Goal: Information Seeking & Learning: Learn about a topic

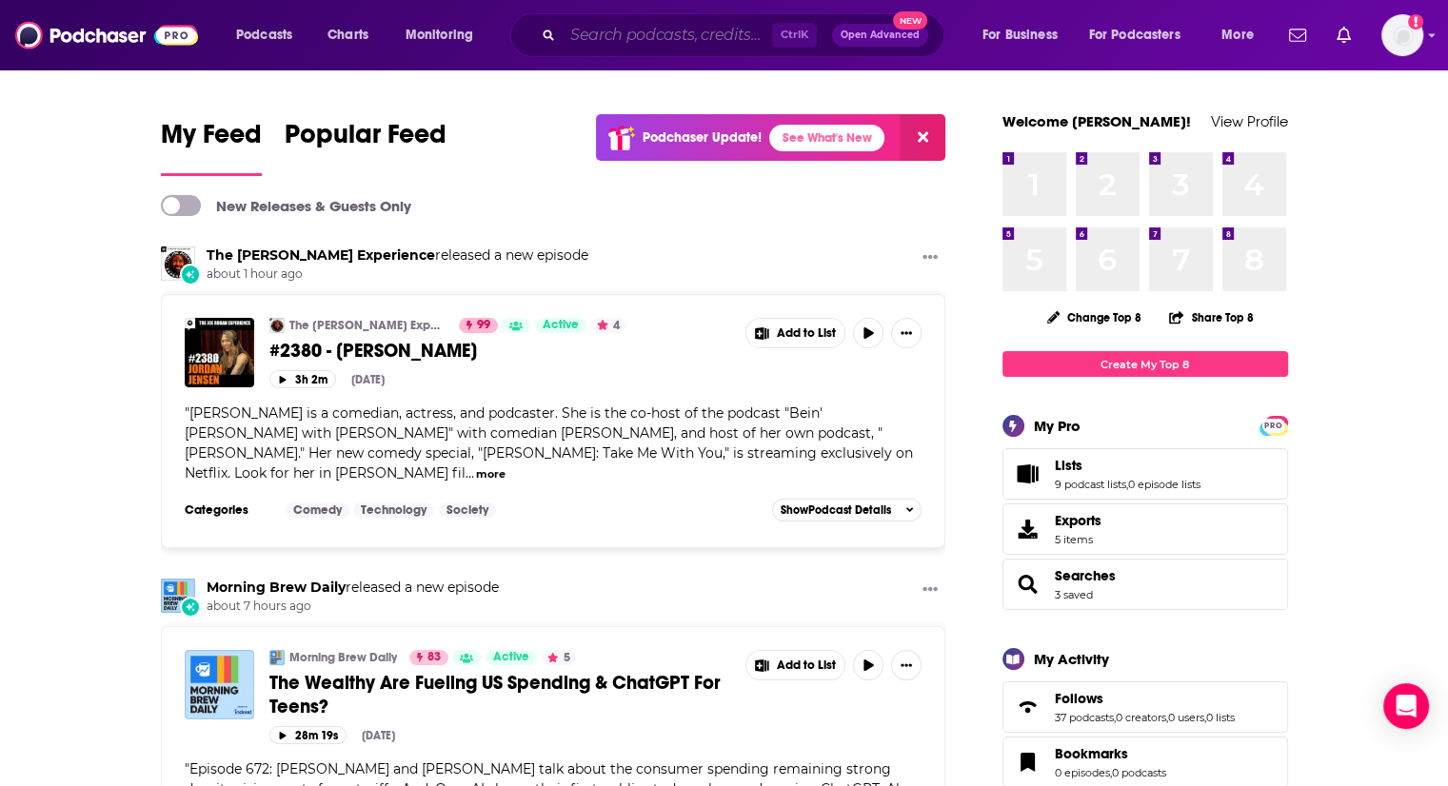
click at [709, 48] on input "Search podcasts, credits, & more..." at bounding box center [667, 35] width 209 height 30
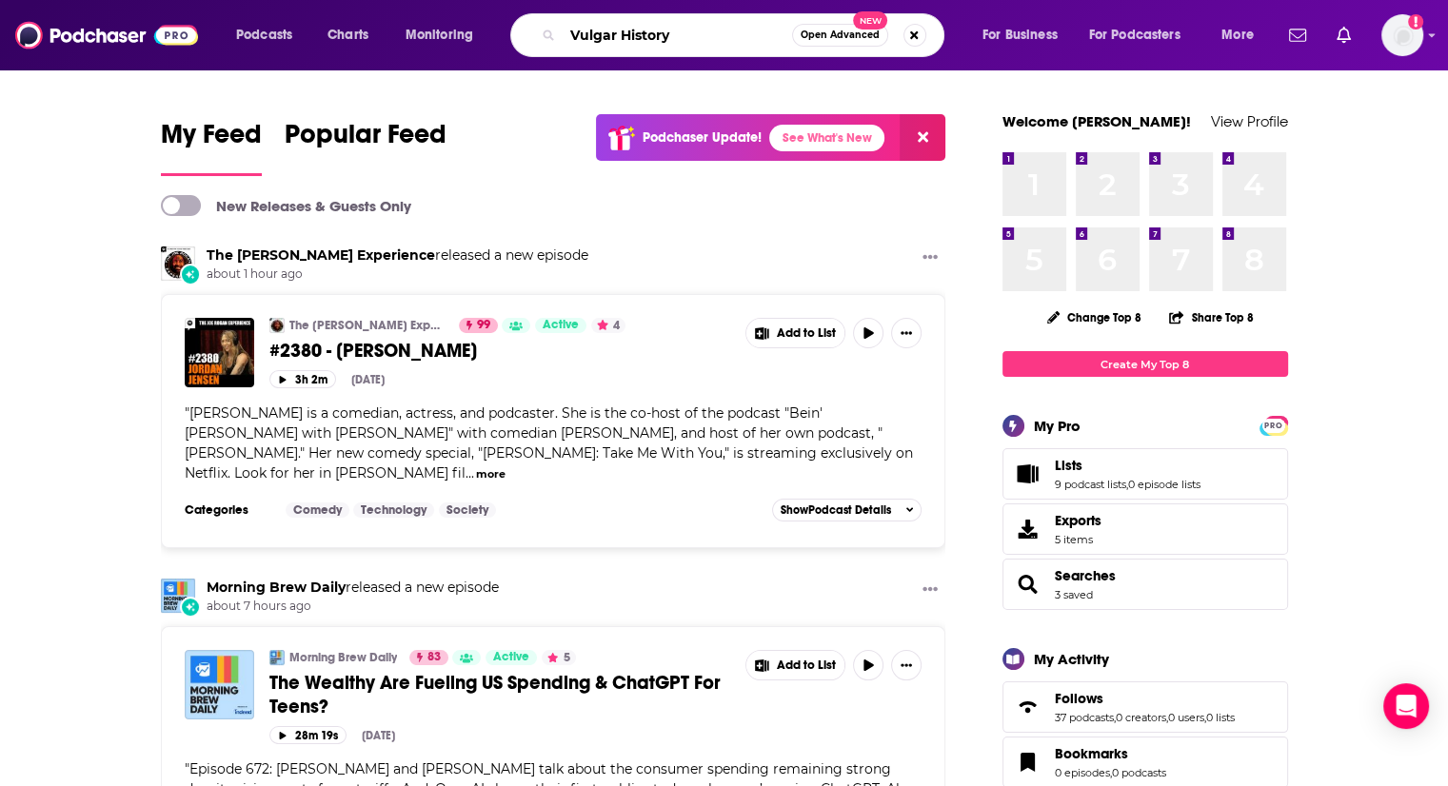
type input "Vulgar History"
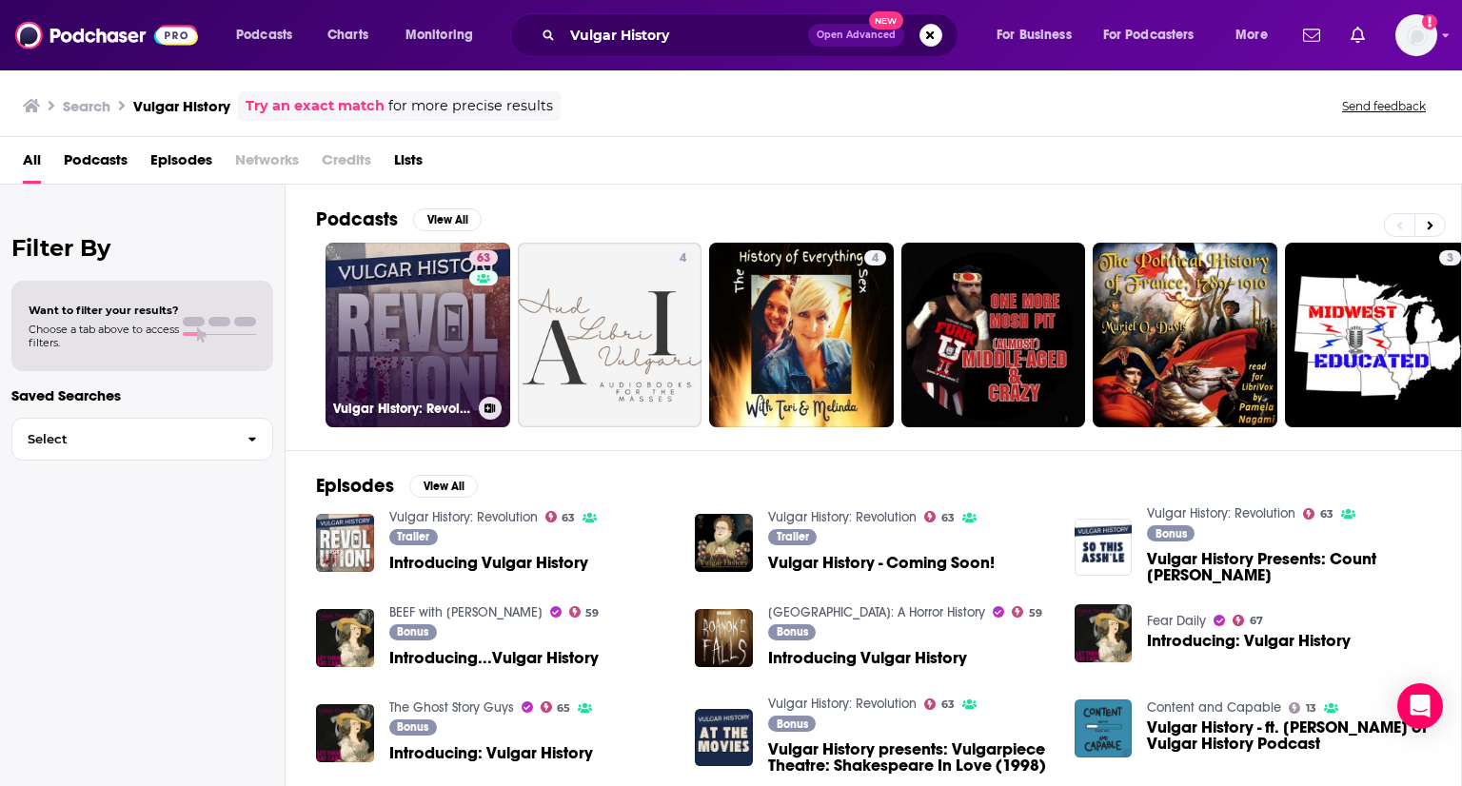
click at [403, 308] on link "63 Vulgar History: Revolution" at bounding box center [418, 335] width 185 height 185
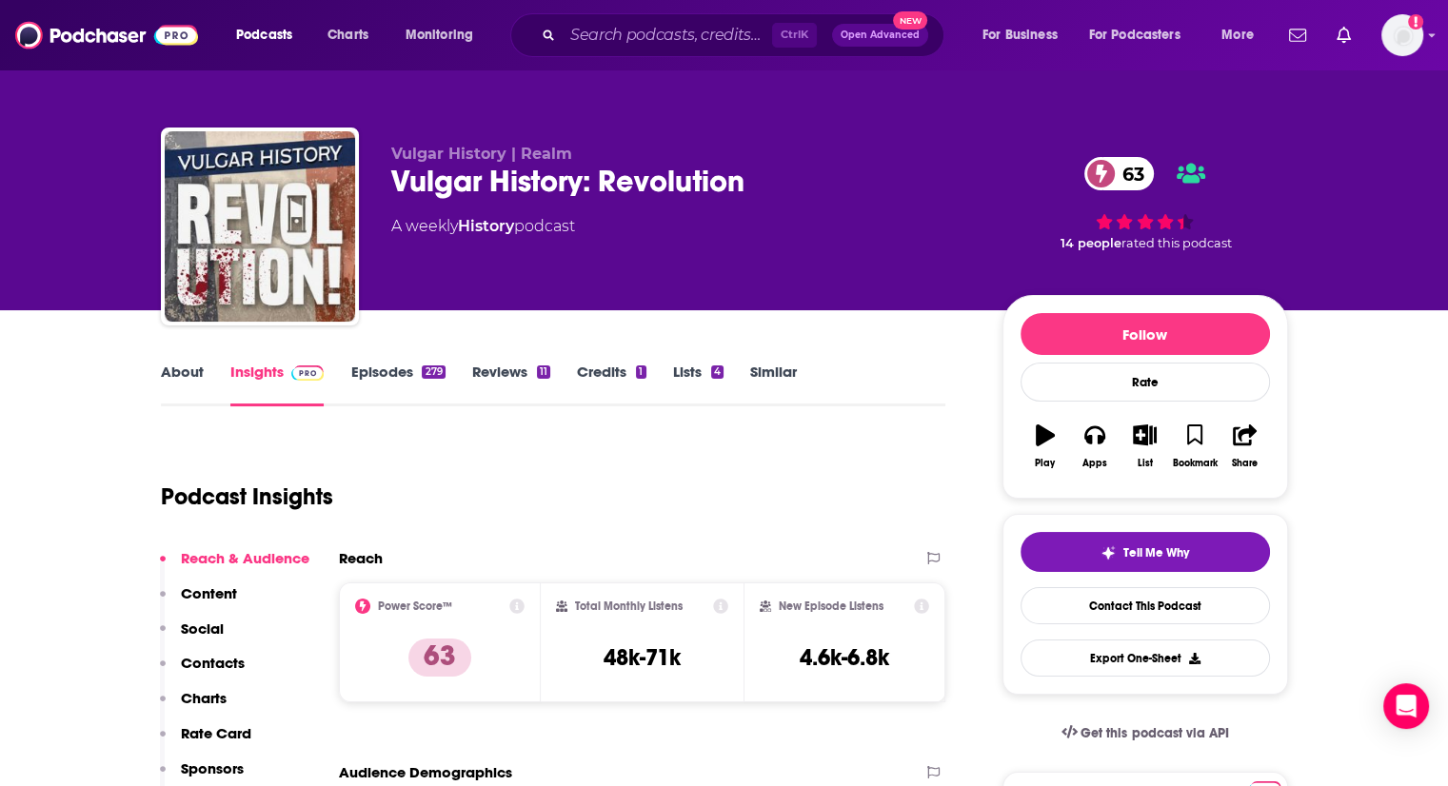
click at [190, 372] on link "About" at bounding box center [182, 385] width 43 height 44
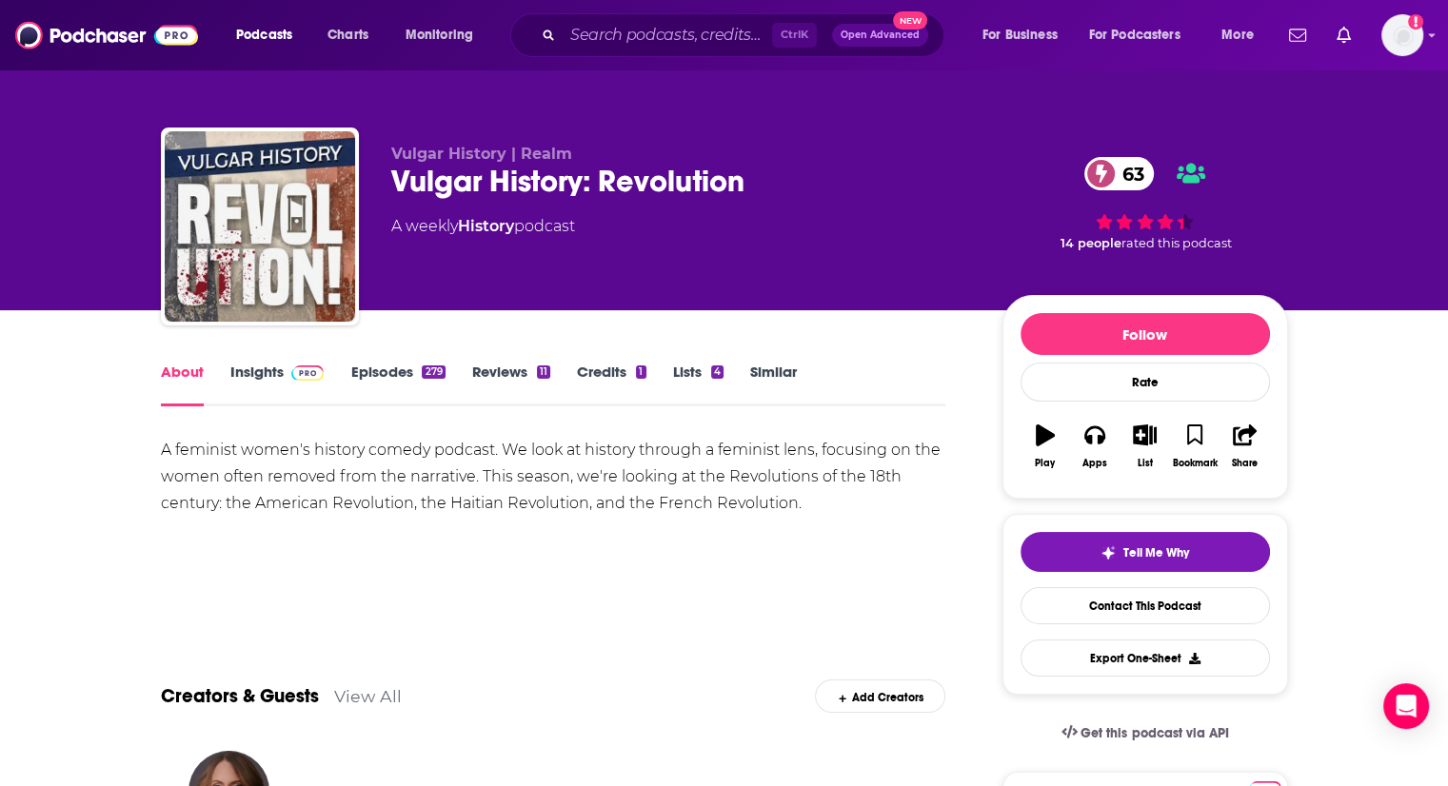
click at [245, 371] on link "Insights" at bounding box center [277, 385] width 94 height 44
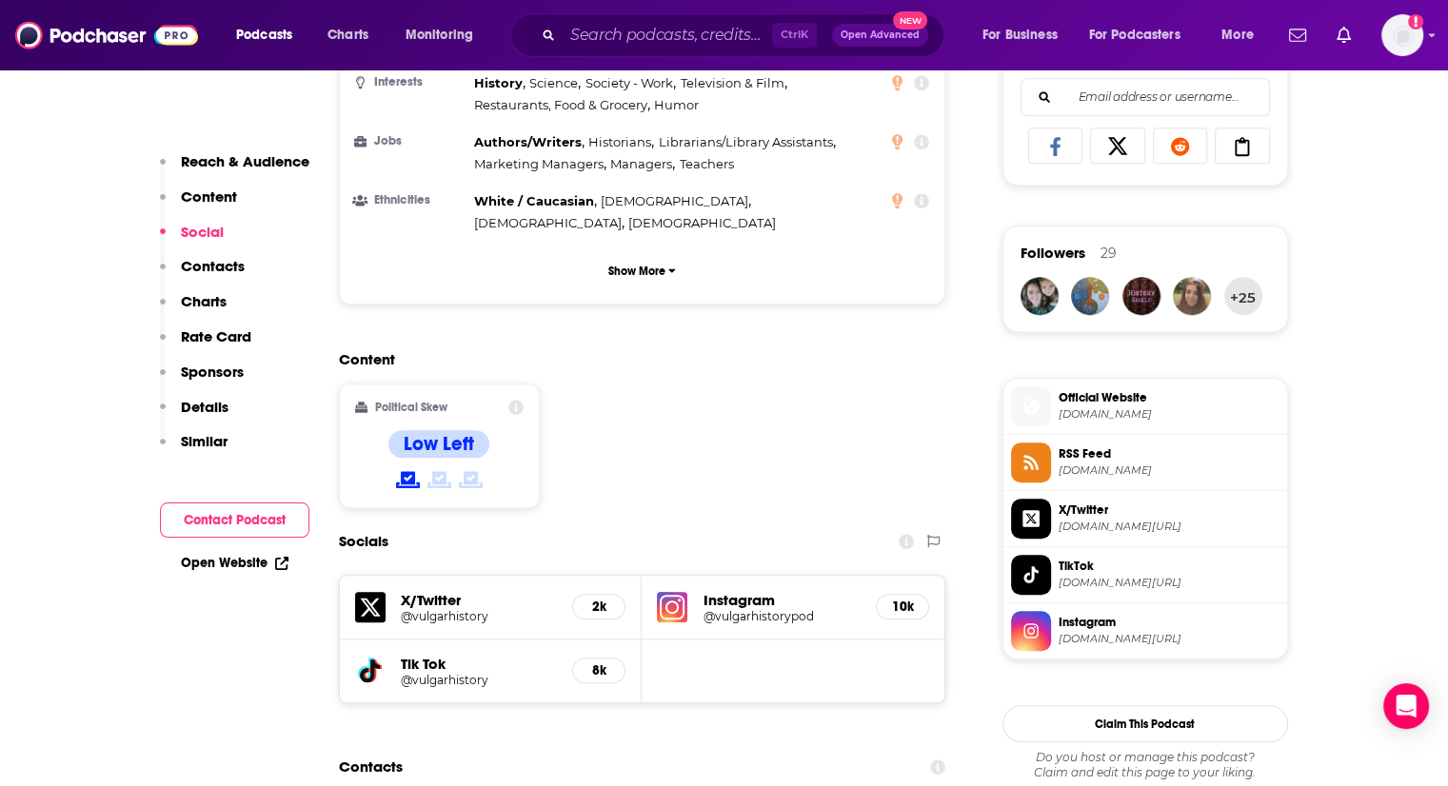
scroll to position [1523, 0]
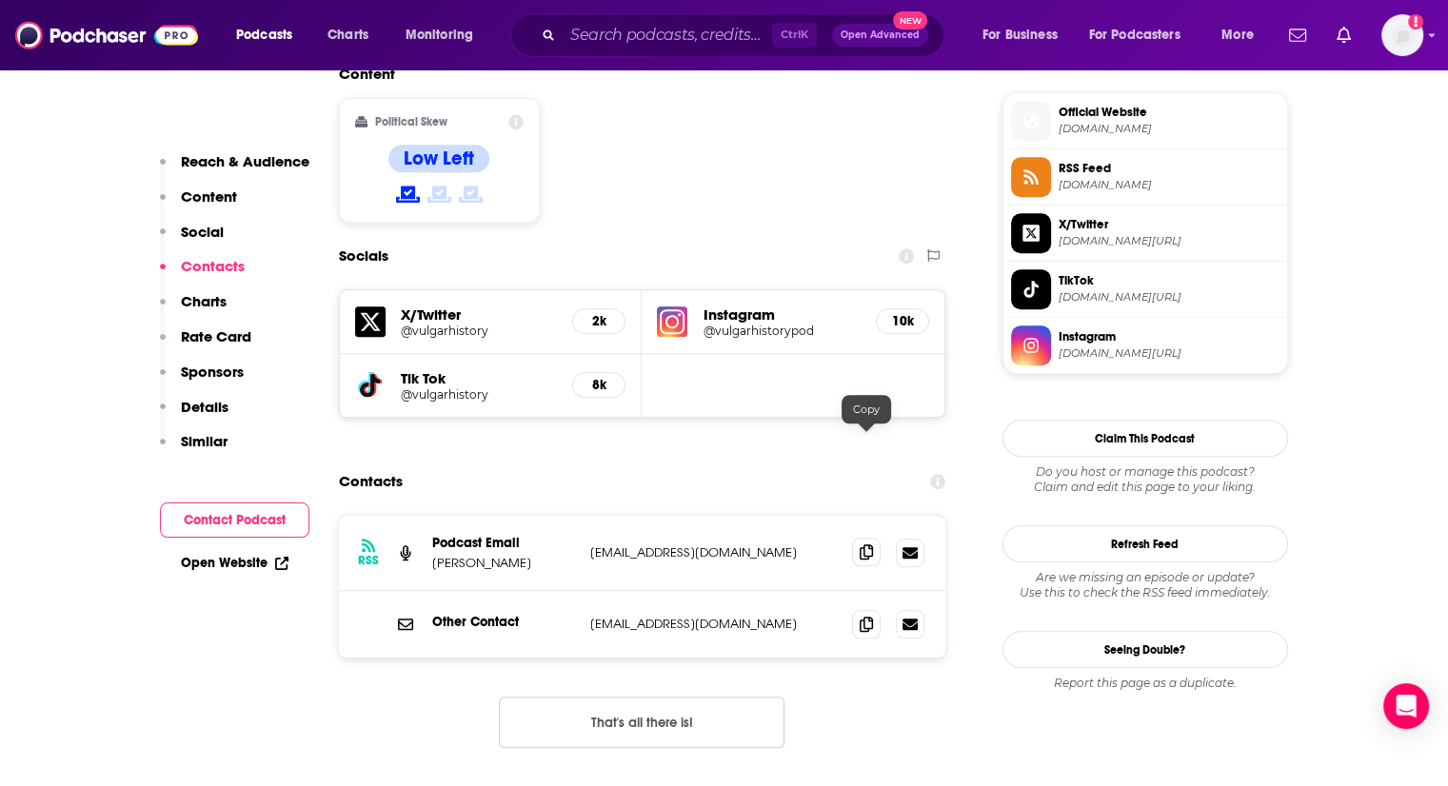
click at [862, 545] on icon at bounding box center [866, 552] width 13 height 15
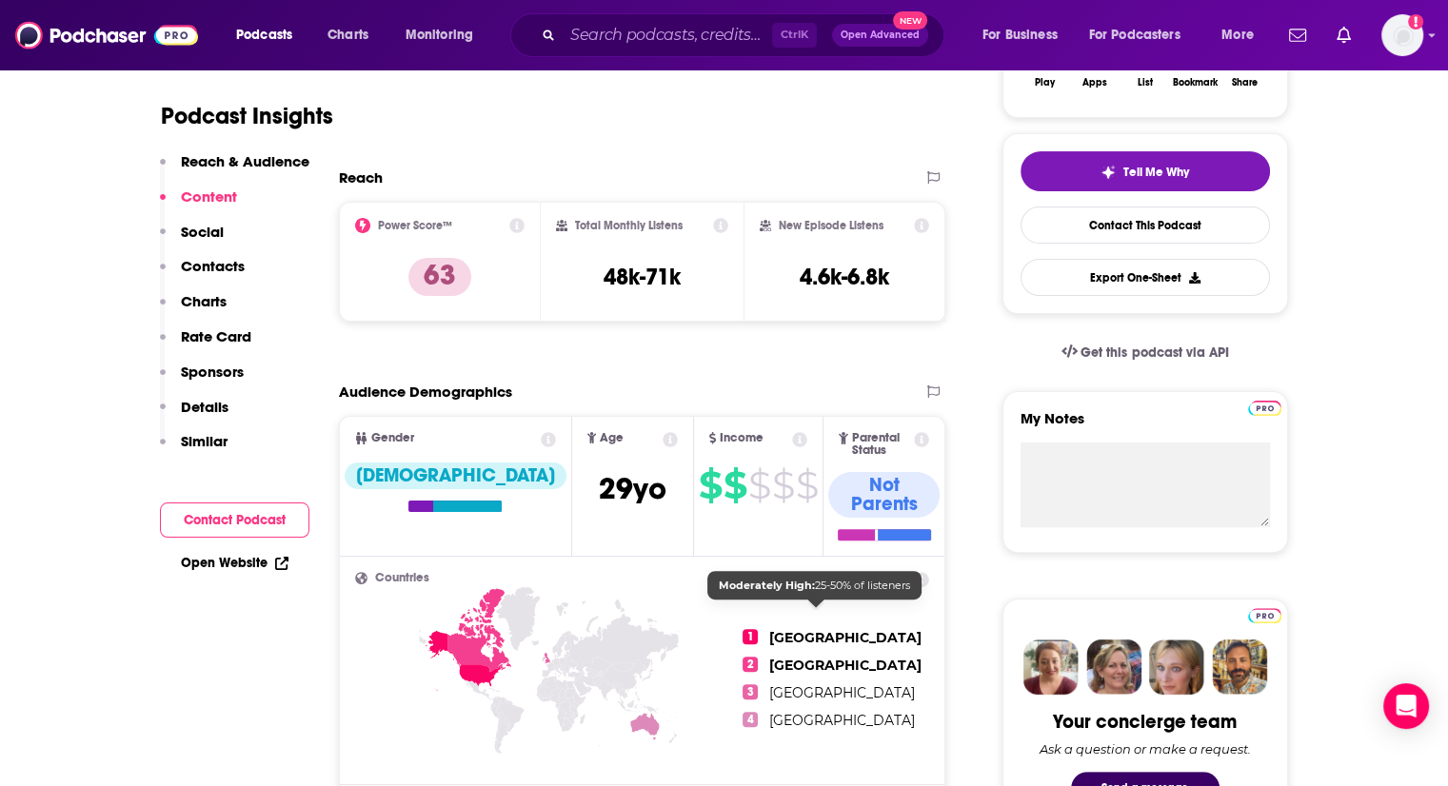
scroll to position [0, 0]
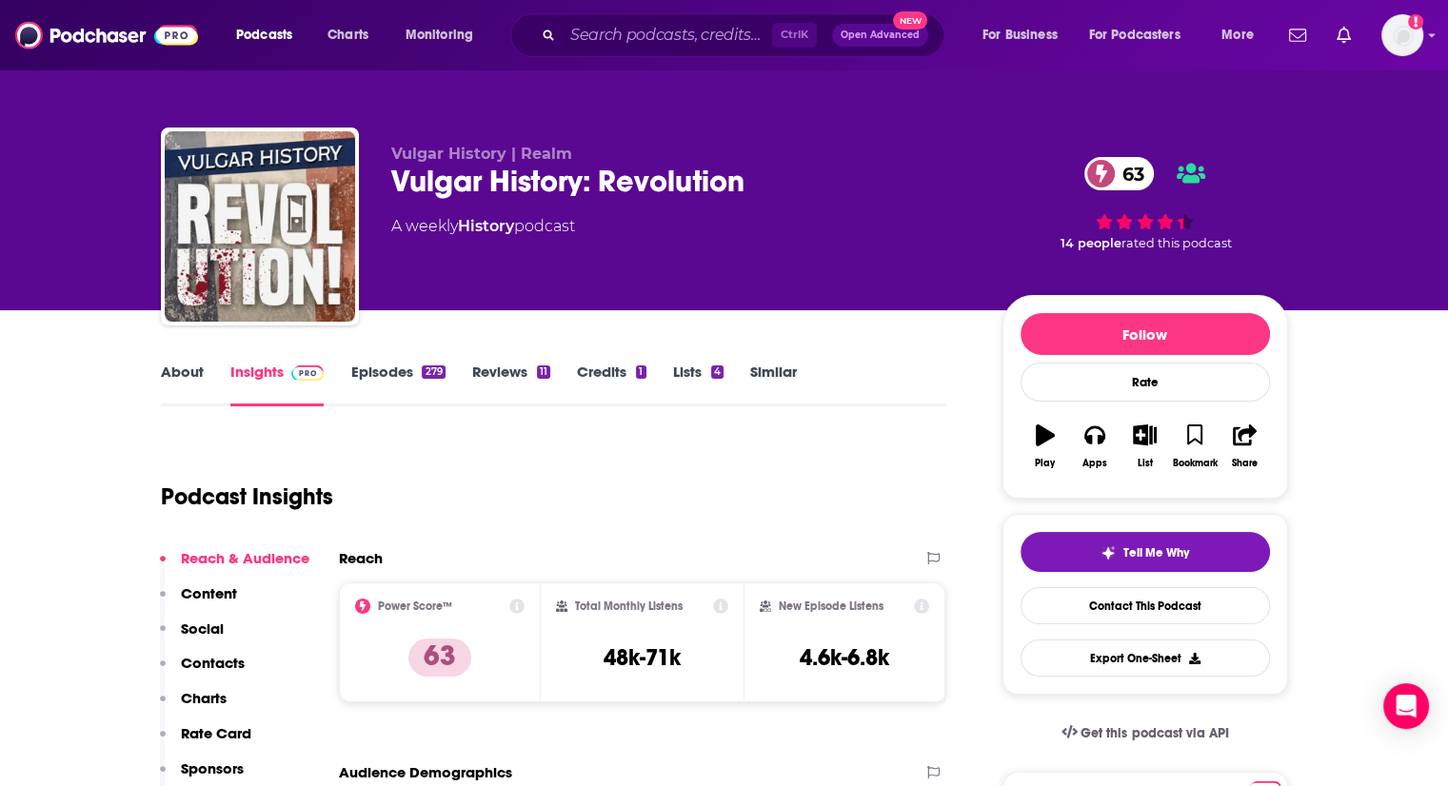
click at [543, 468] on div "Podcast Insights" at bounding box center [546, 485] width 770 height 97
click at [180, 374] on link "About" at bounding box center [182, 385] width 43 height 44
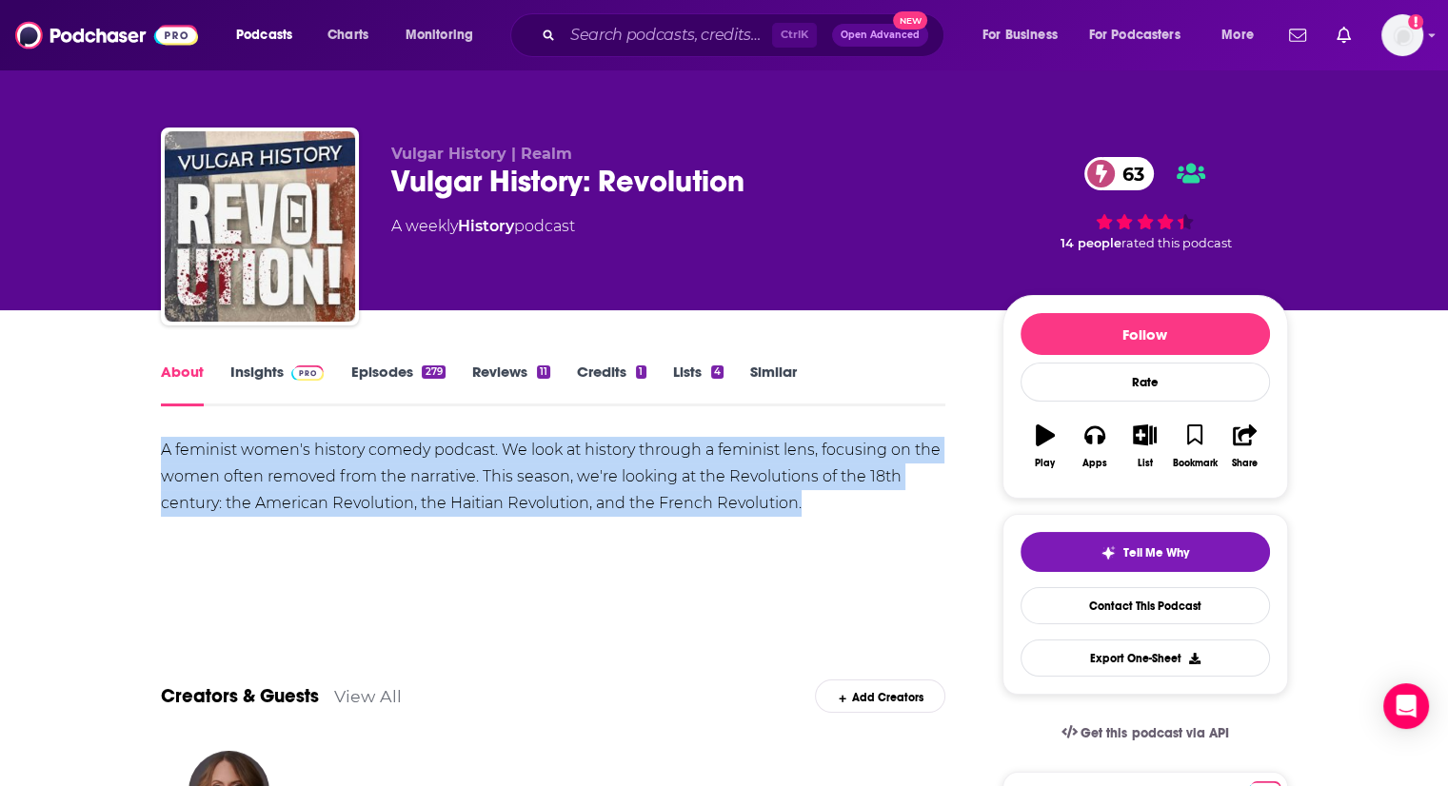
drag, startPoint x: 759, startPoint y: 501, endPoint x: 133, endPoint y: 459, distance: 626.9
copy div "A feminist women's history comedy podcast. We look at history through a feminis…"
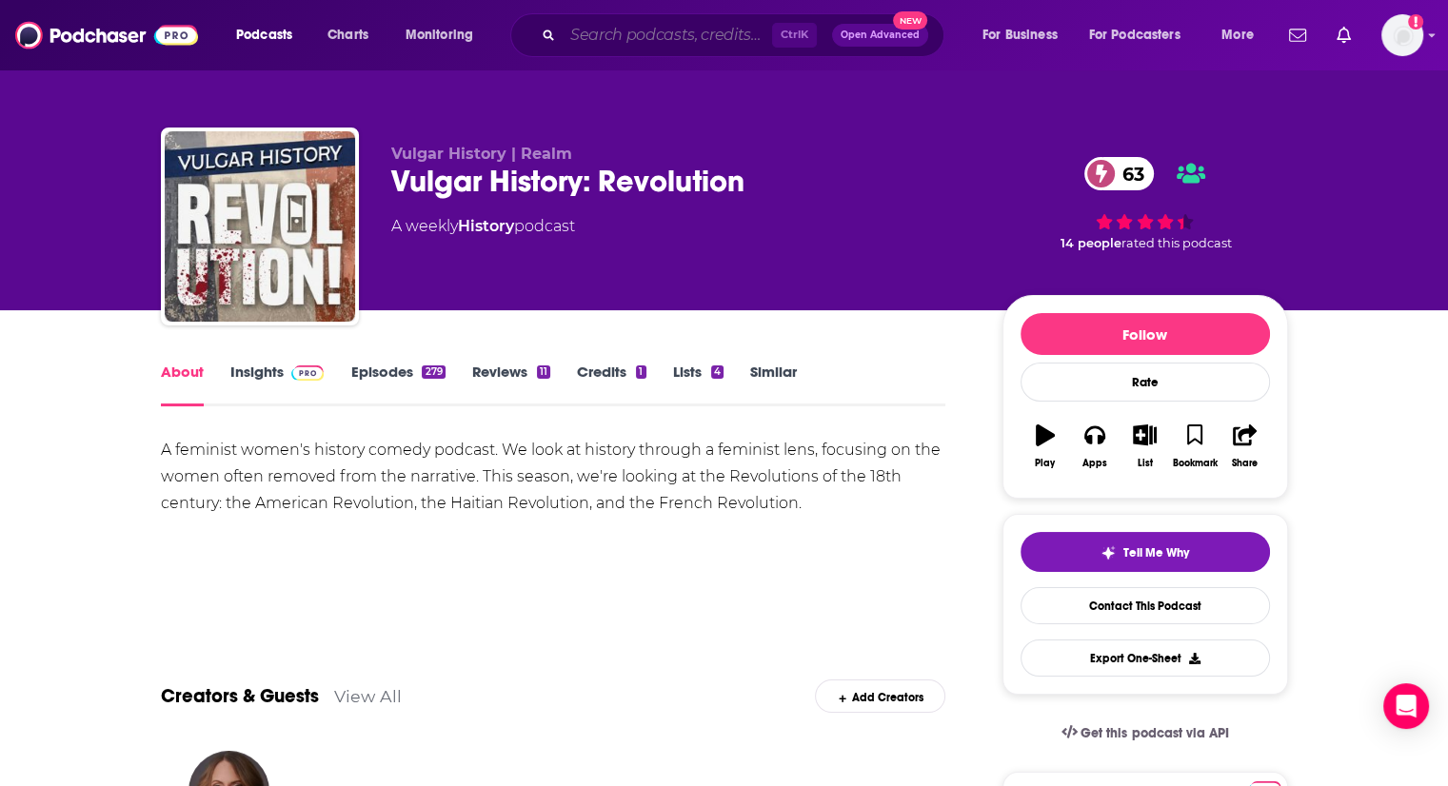
click at [701, 27] on input "Search podcasts, credits, & more..." at bounding box center [667, 35] width 209 height 30
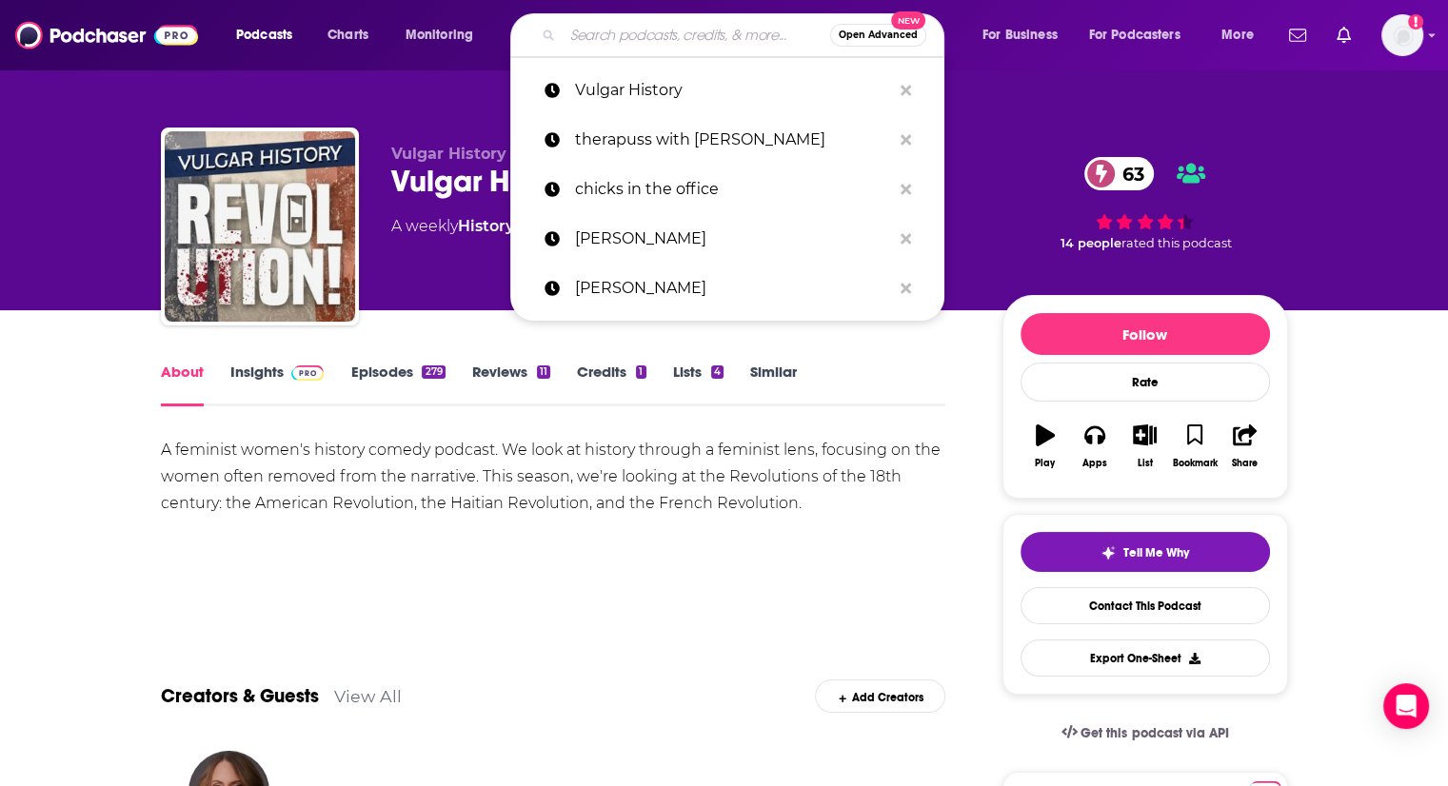
paste input "You’re Dead to Me podcast"
type input "You’re Dead to Me podcast"
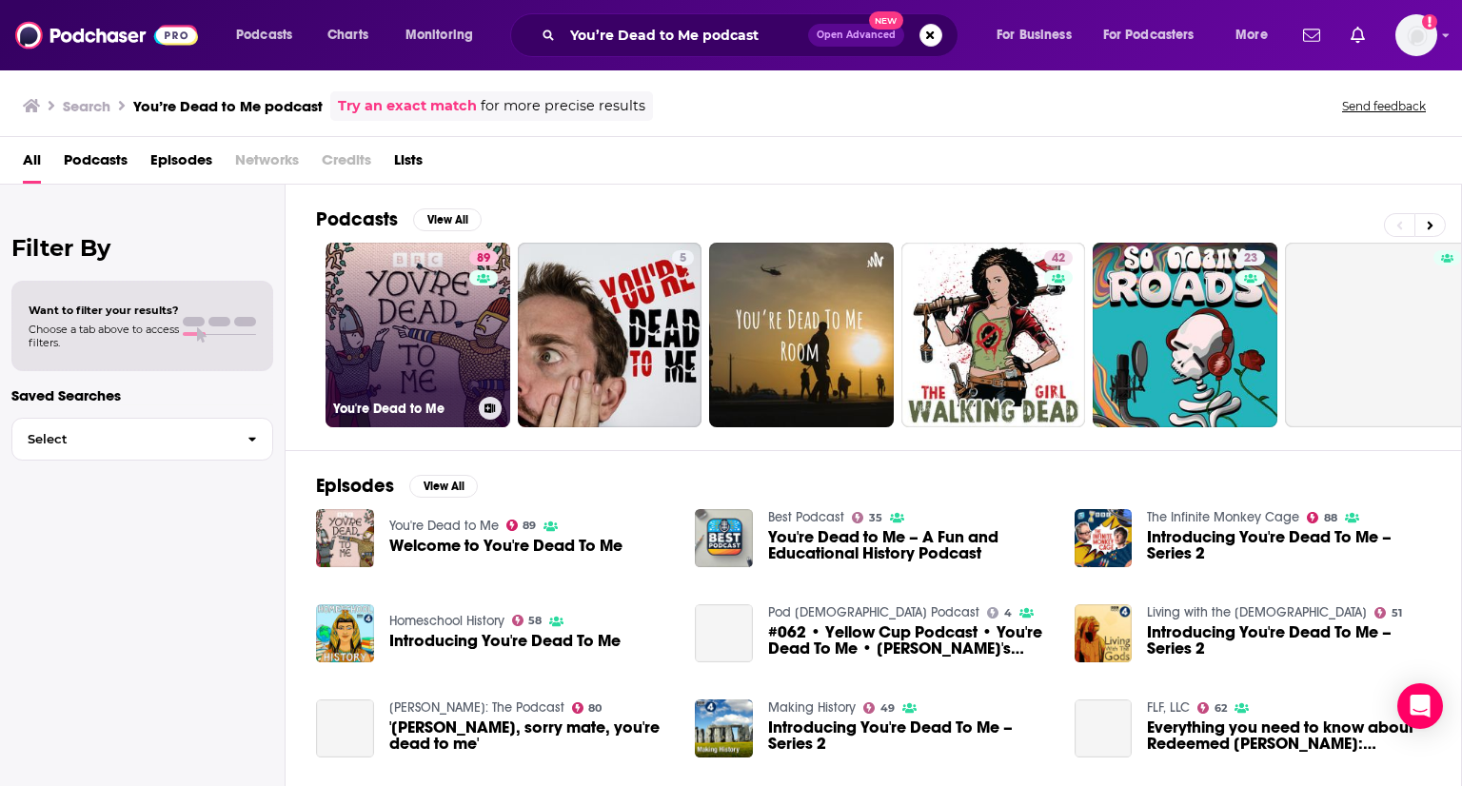
click at [440, 376] on link "89 You're Dead to Me" at bounding box center [418, 335] width 185 height 185
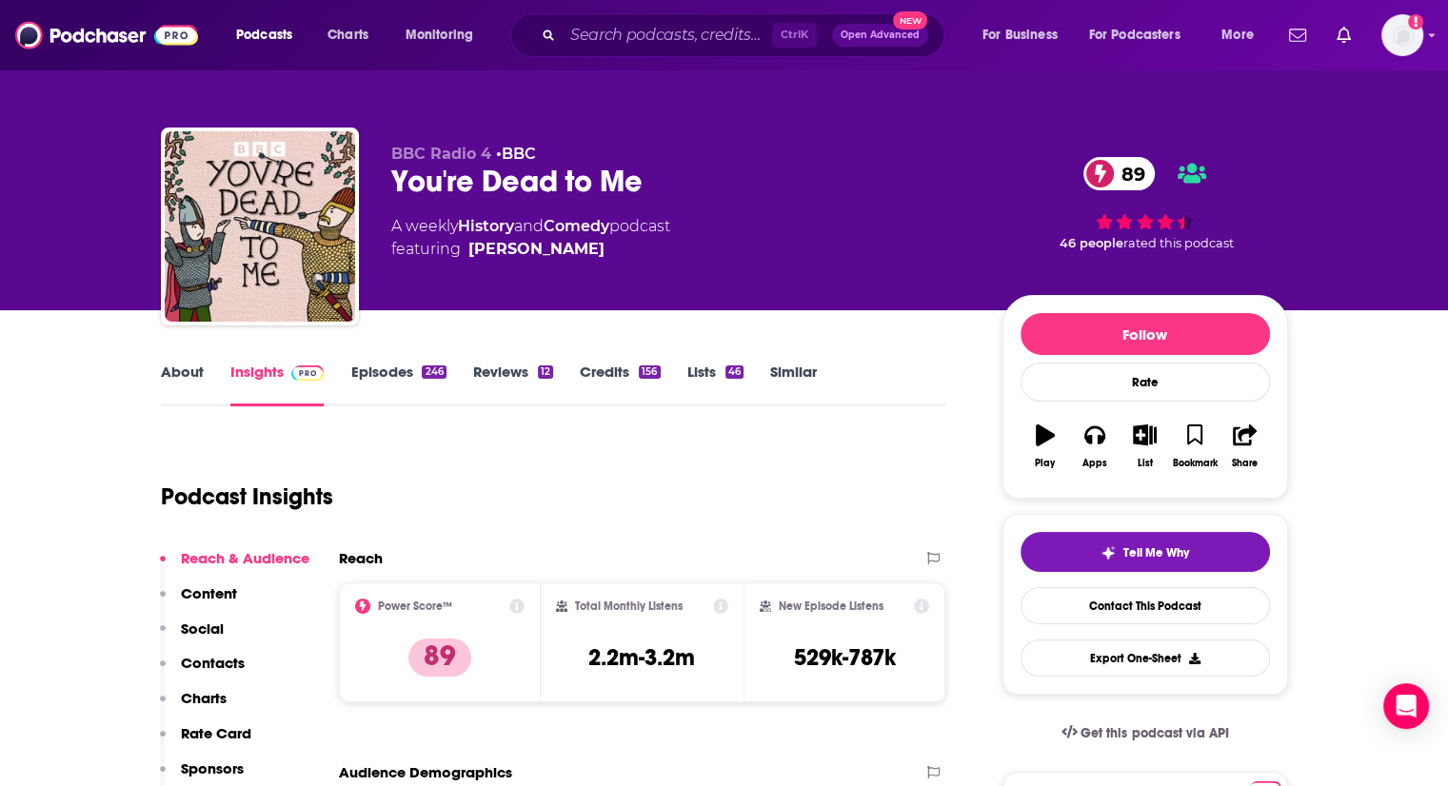
click at [189, 384] on link "About" at bounding box center [182, 385] width 43 height 44
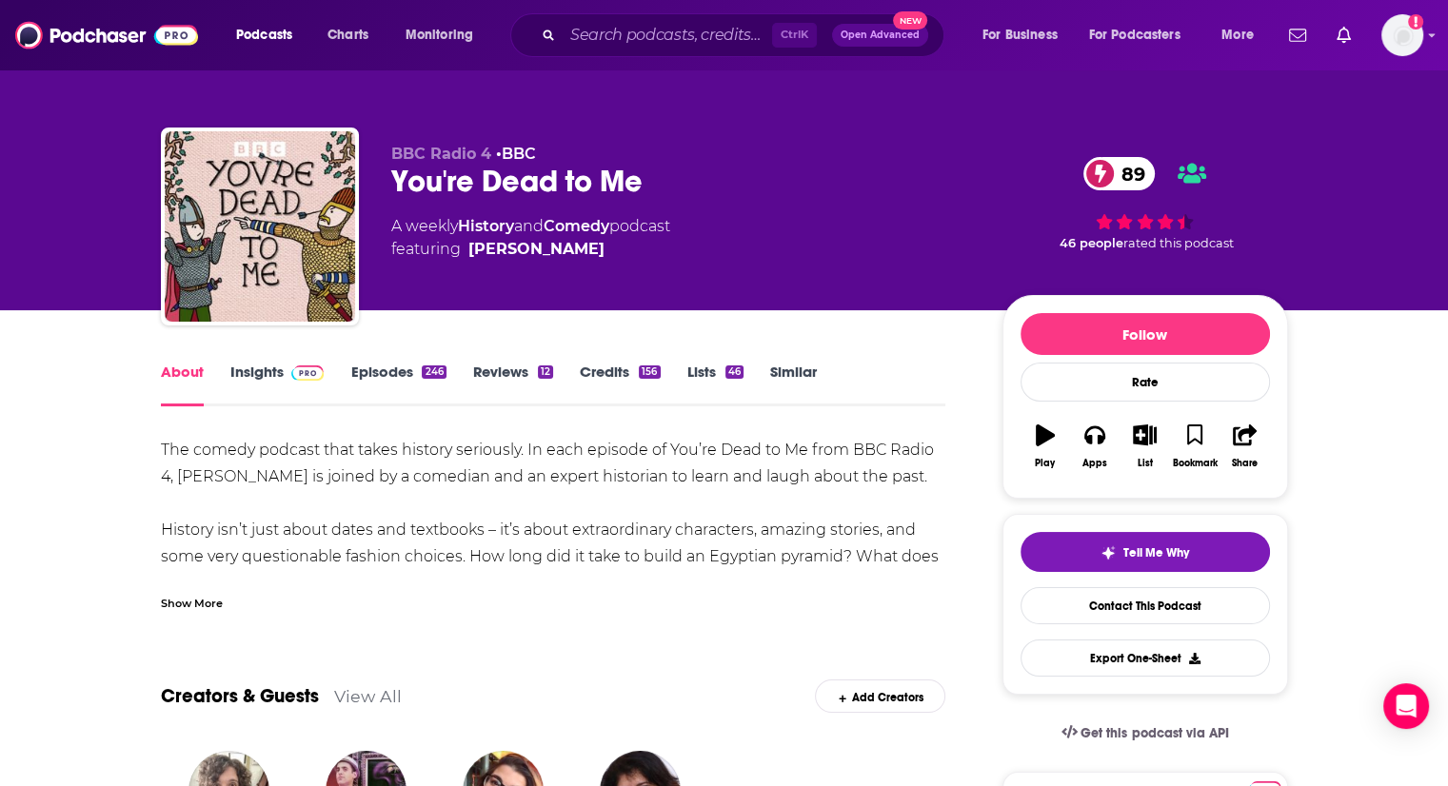
click at [263, 378] on link "Insights" at bounding box center [277, 385] width 94 height 44
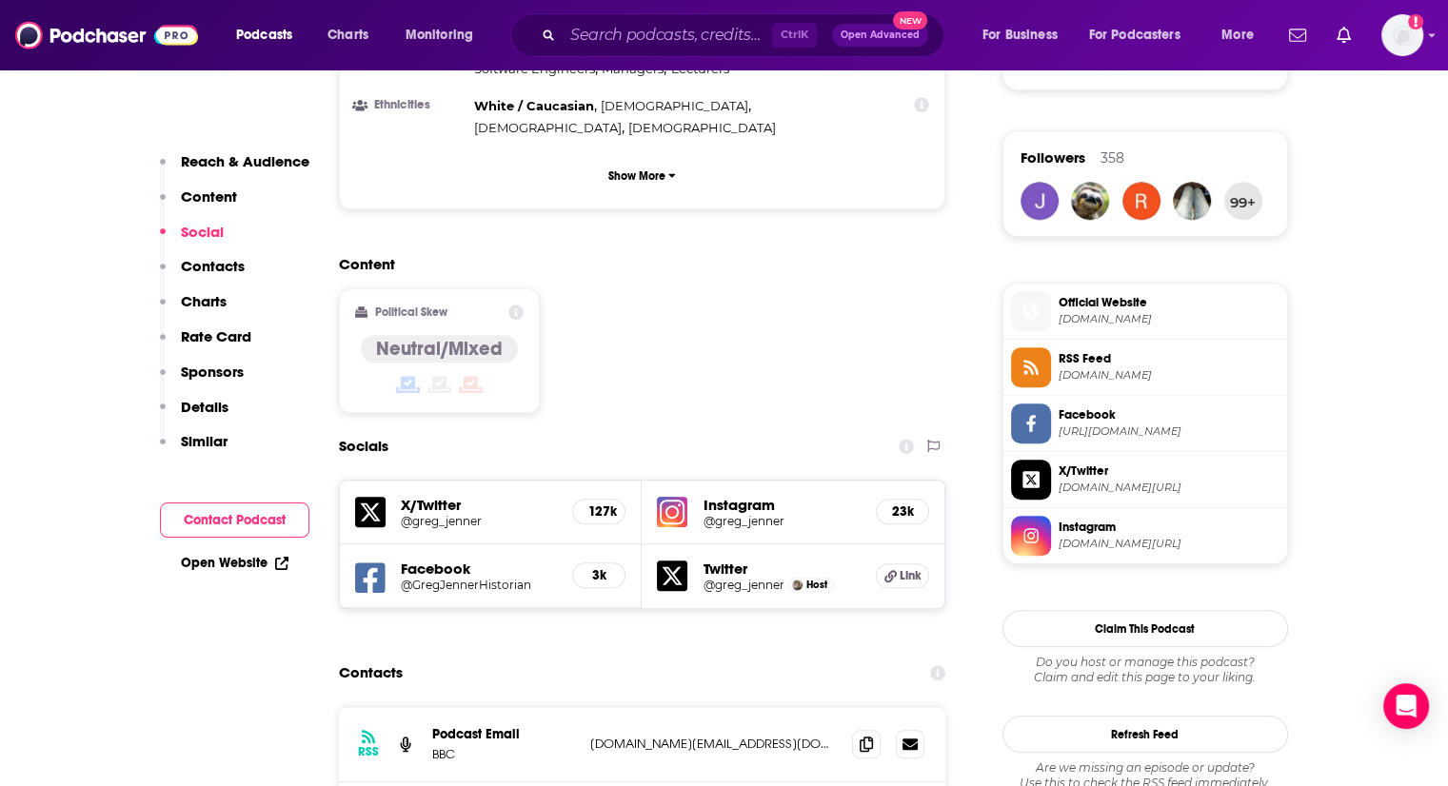
scroll to position [1619, 0]
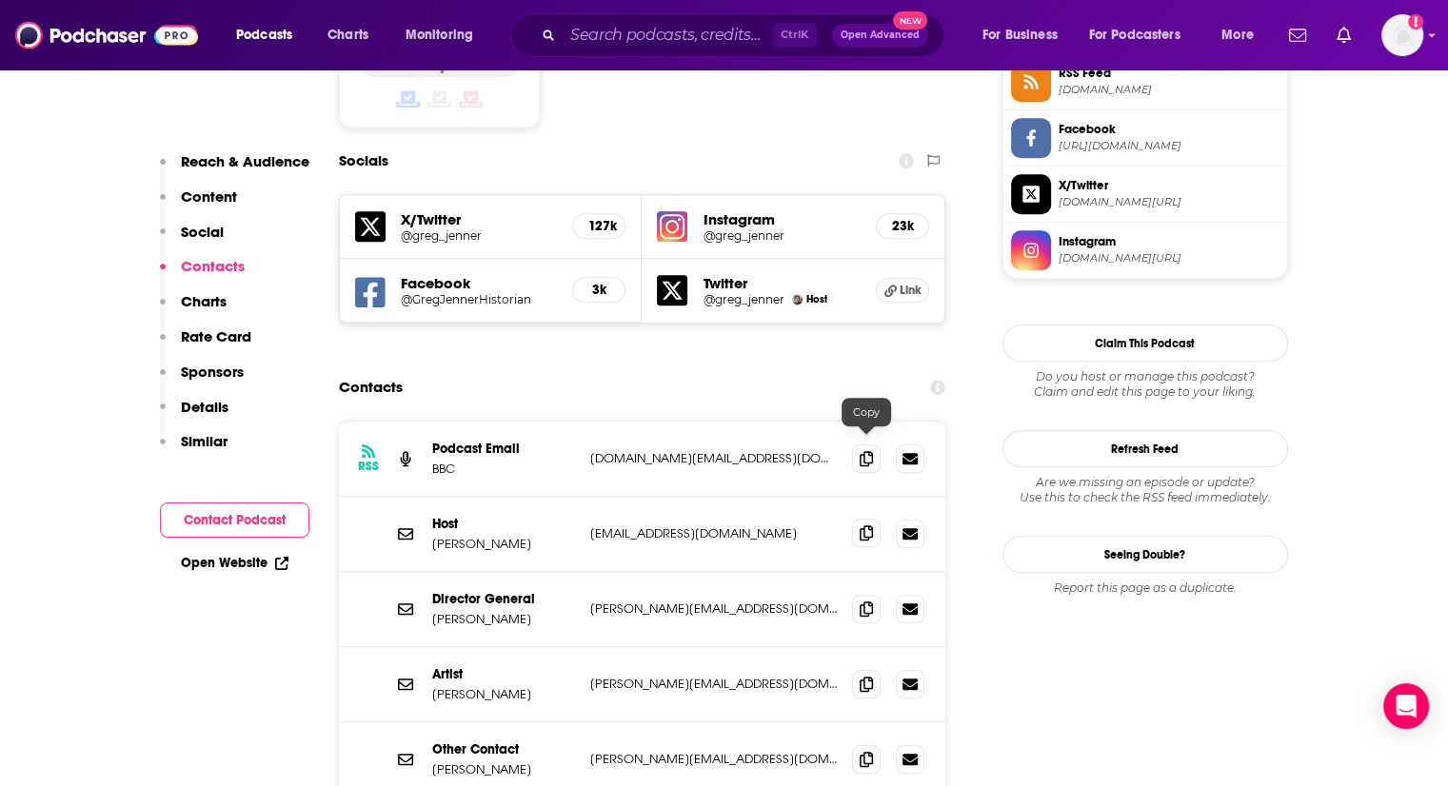
click at [871, 526] on icon at bounding box center [866, 533] width 13 height 15
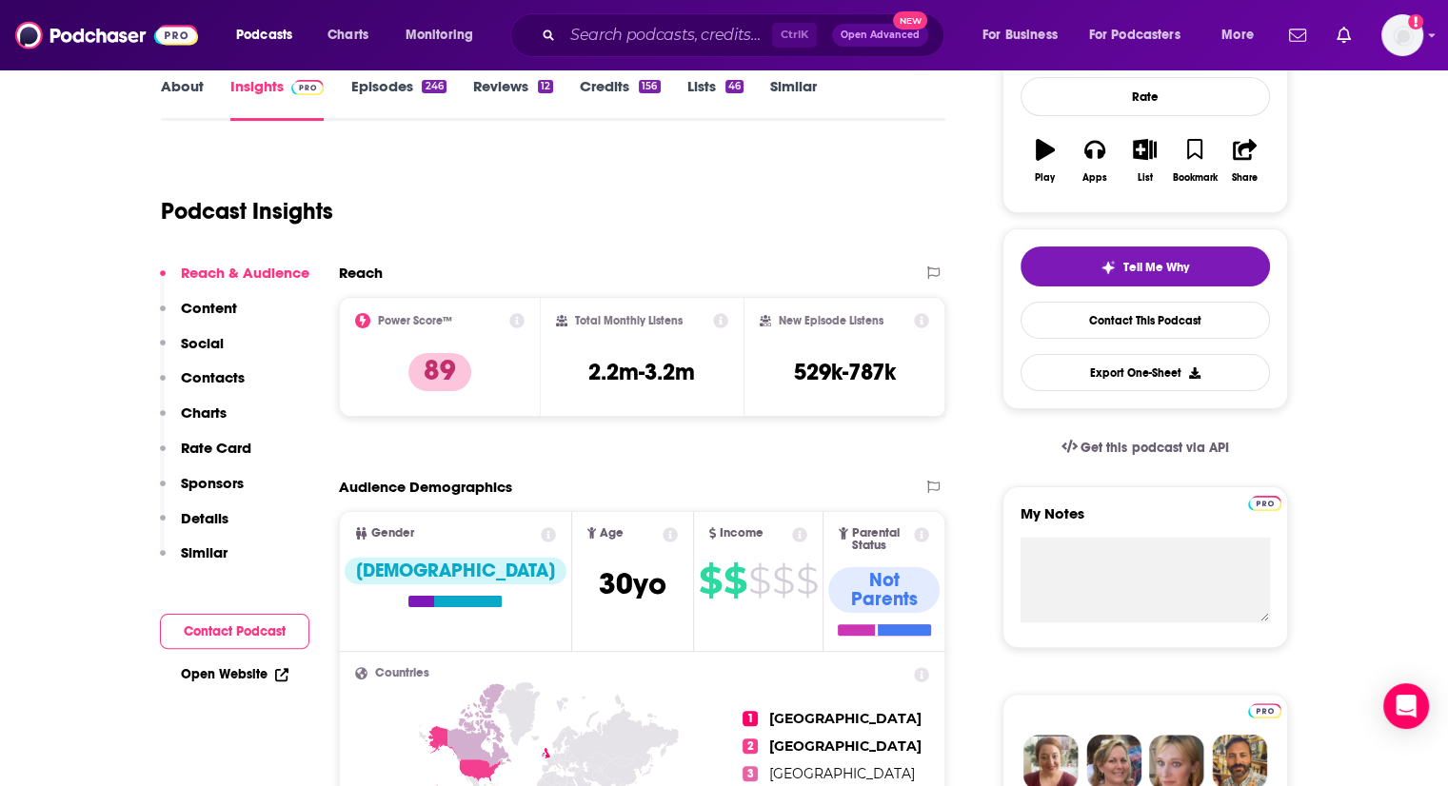
scroll to position [0, 0]
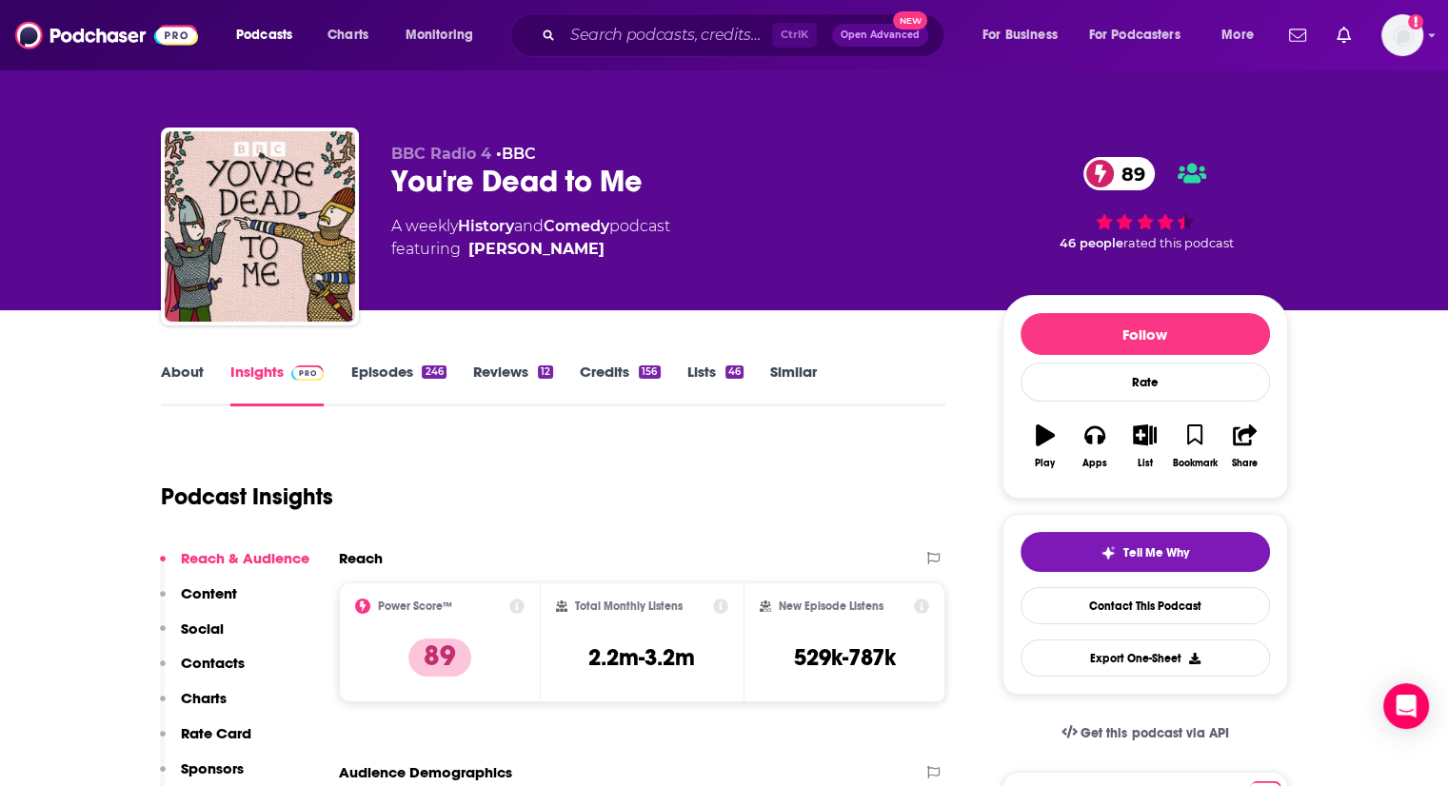
click at [194, 365] on link "About" at bounding box center [182, 385] width 43 height 44
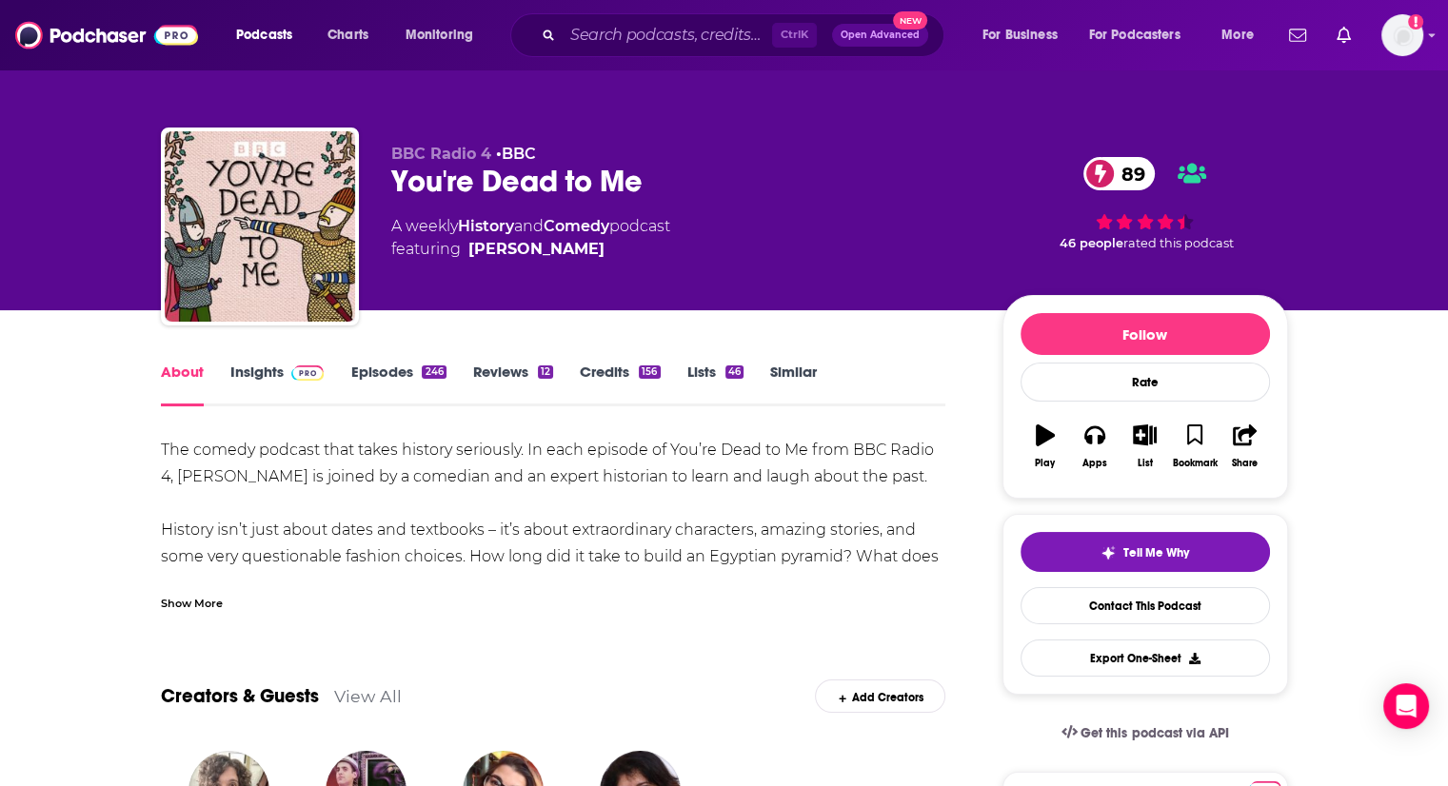
click at [194, 598] on div "Show More" at bounding box center [192, 602] width 62 height 18
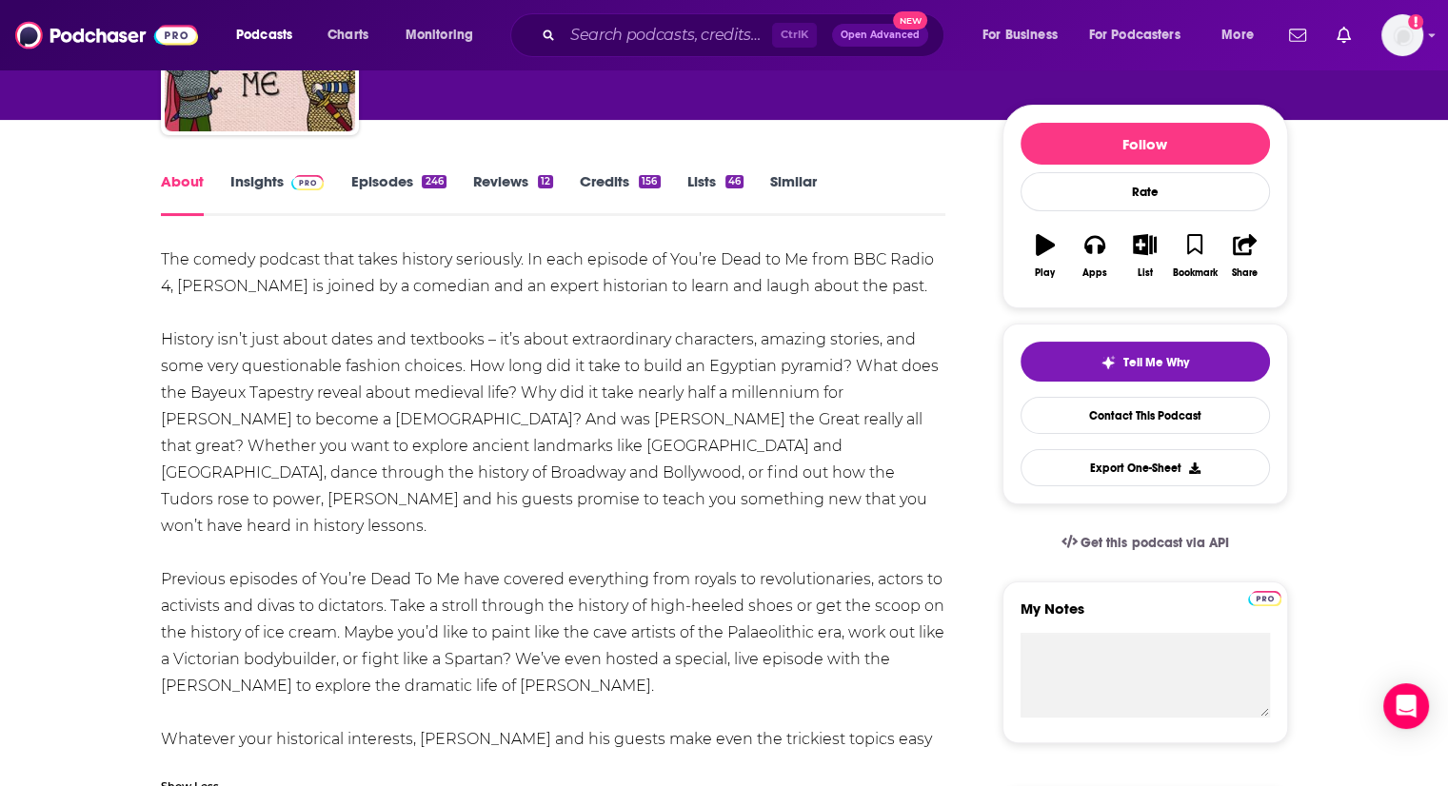
scroll to position [286, 0]
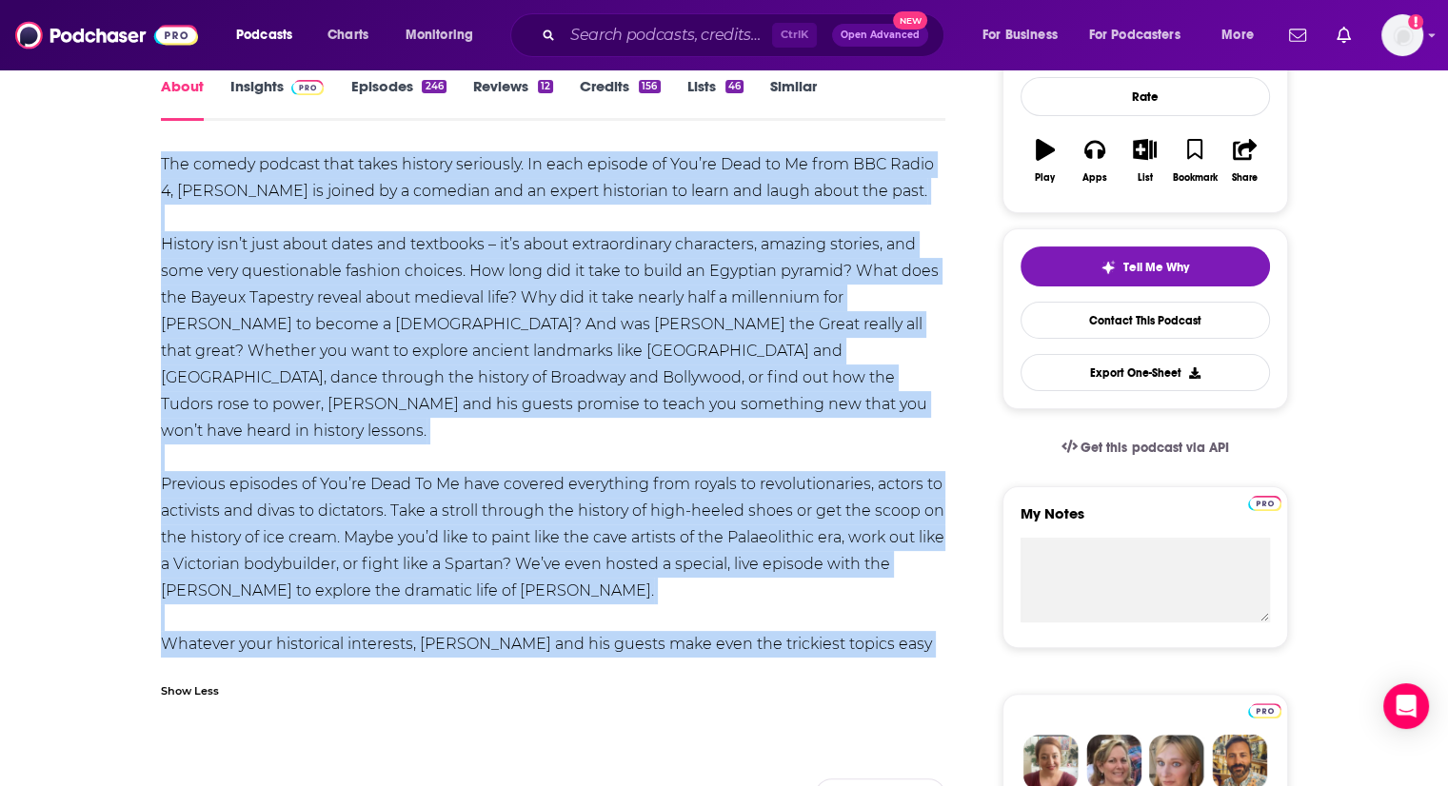
drag, startPoint x: 904, startPoint y: 648, endPoint x: 126, endPoint y: 170, distance: 913.0
copy div "Lor ipsumd sitamet cons adipi elitsed doeiusmod. Te inci utlabor et Dol’ma Aliq…"
